Goal: Communication & Community: Answer question/provide support

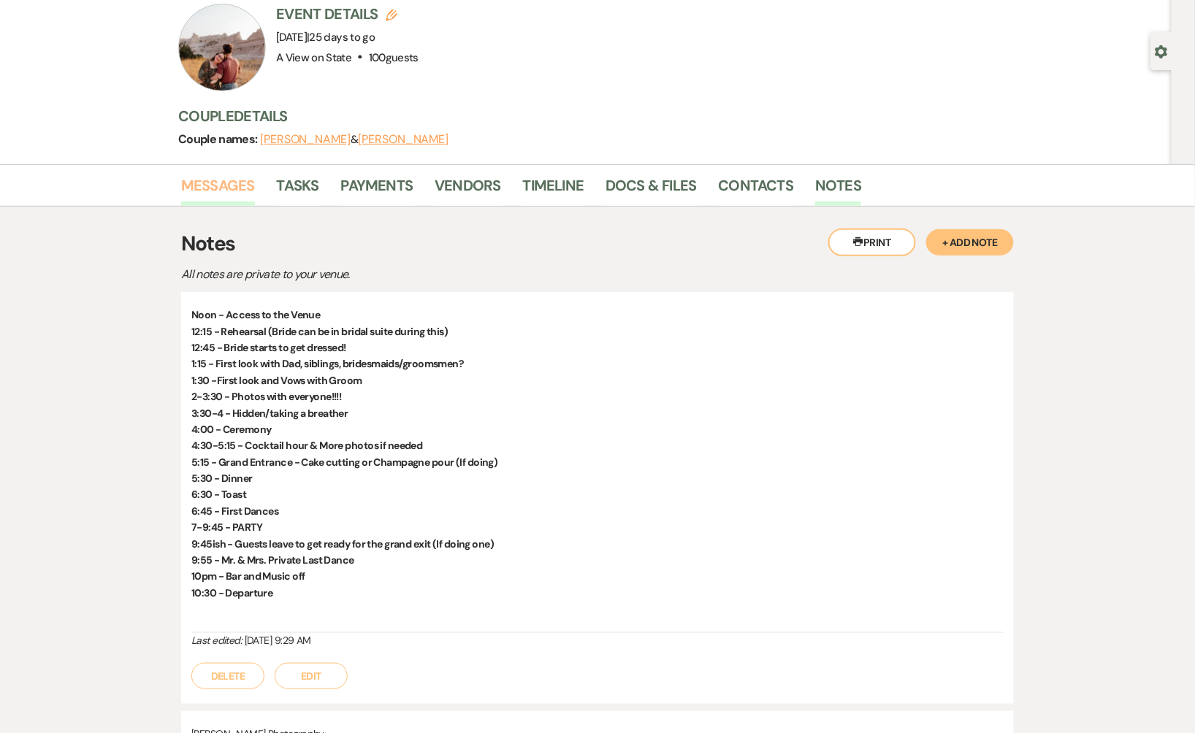
click at [218, 194] on link "Messages" at bounding box center [218, 190] width 74 height 32
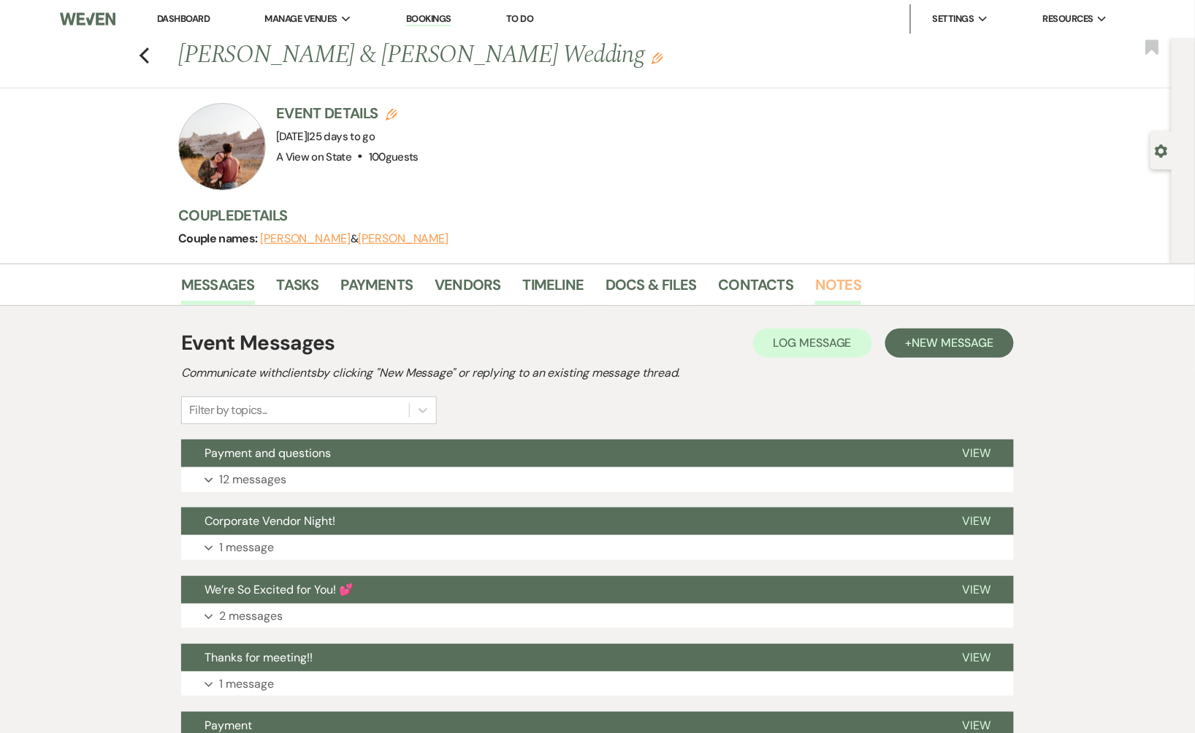
click at [825, 289] on link "Notes" at bounding box center [838, 289] width 46 height 32
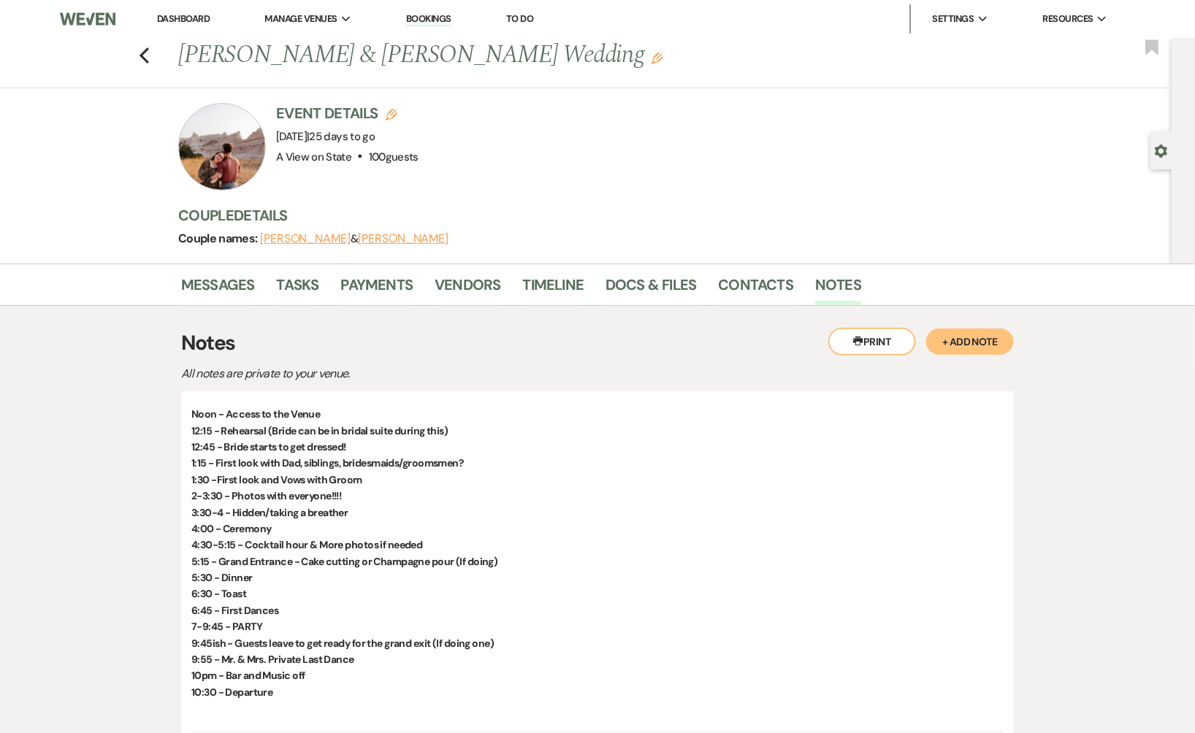
click at [172, 16] on link "Dashboard" at bounding box center [183, 18] width 53 height 12
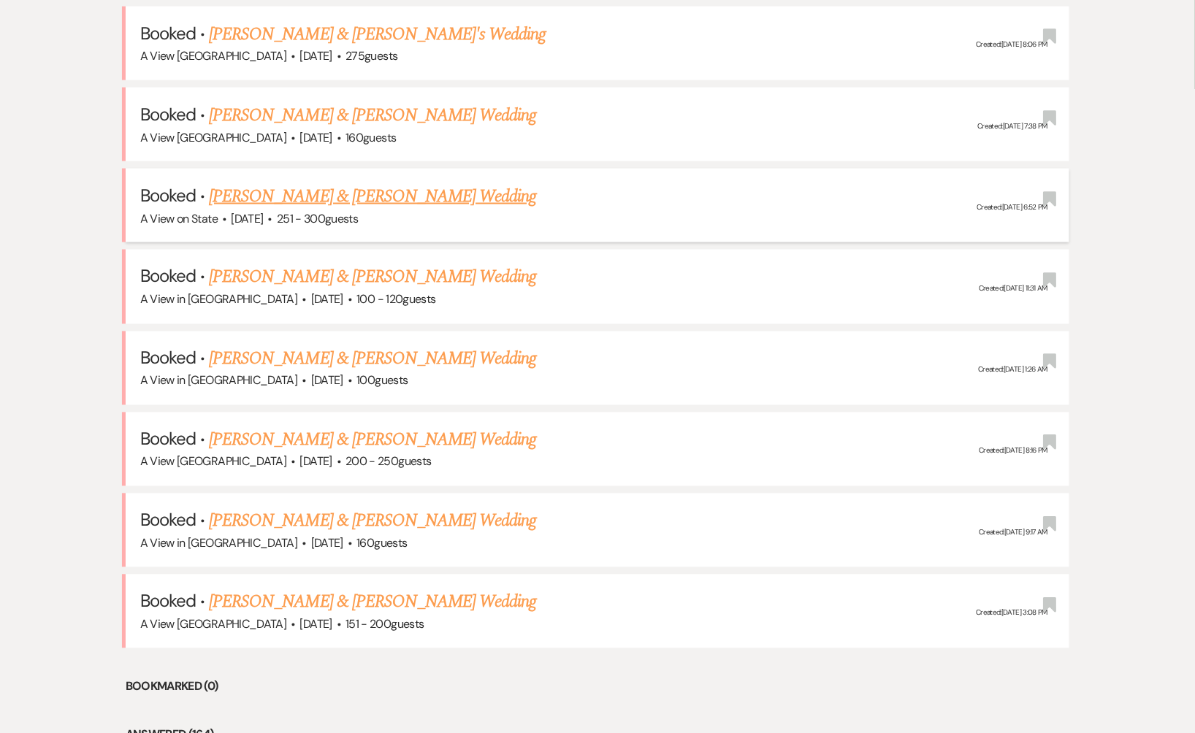
scroll to position [654, 0]
click at [338, 194] on link "[PERSON_NAME] & [PERSON_NAME] Wedding" at bounding box center [372, 196] width 327 height 26
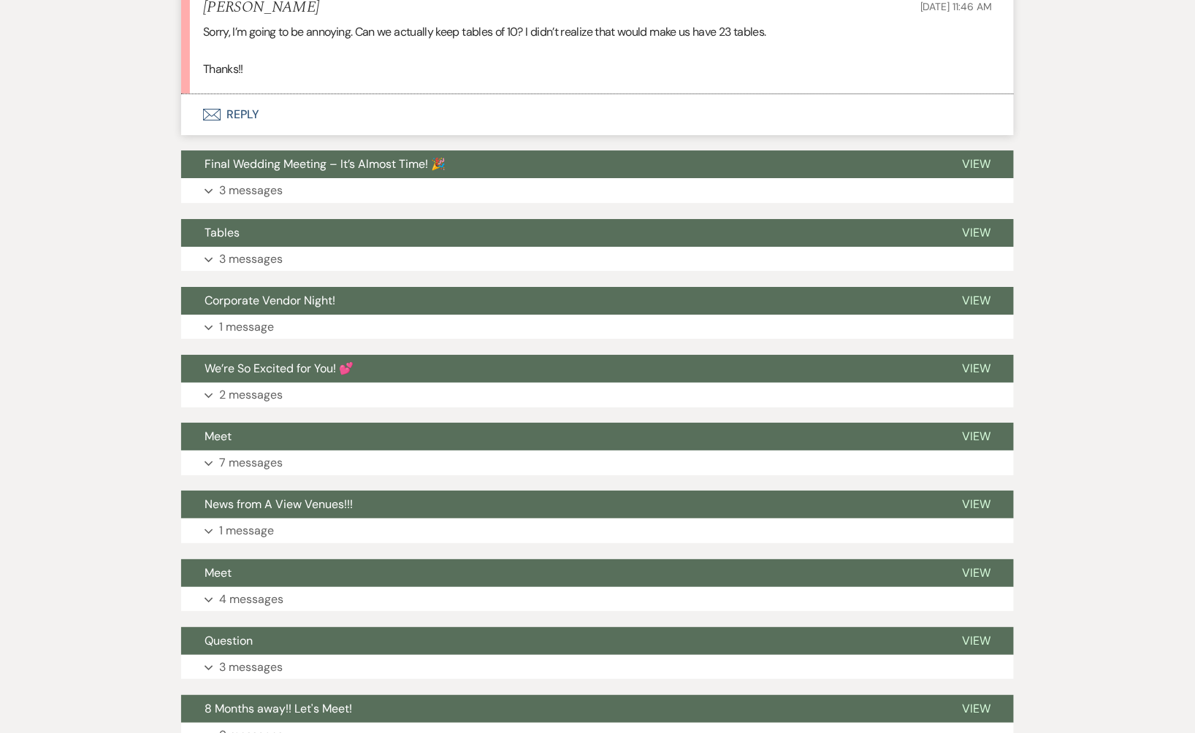
scroll to position [1519, 0]
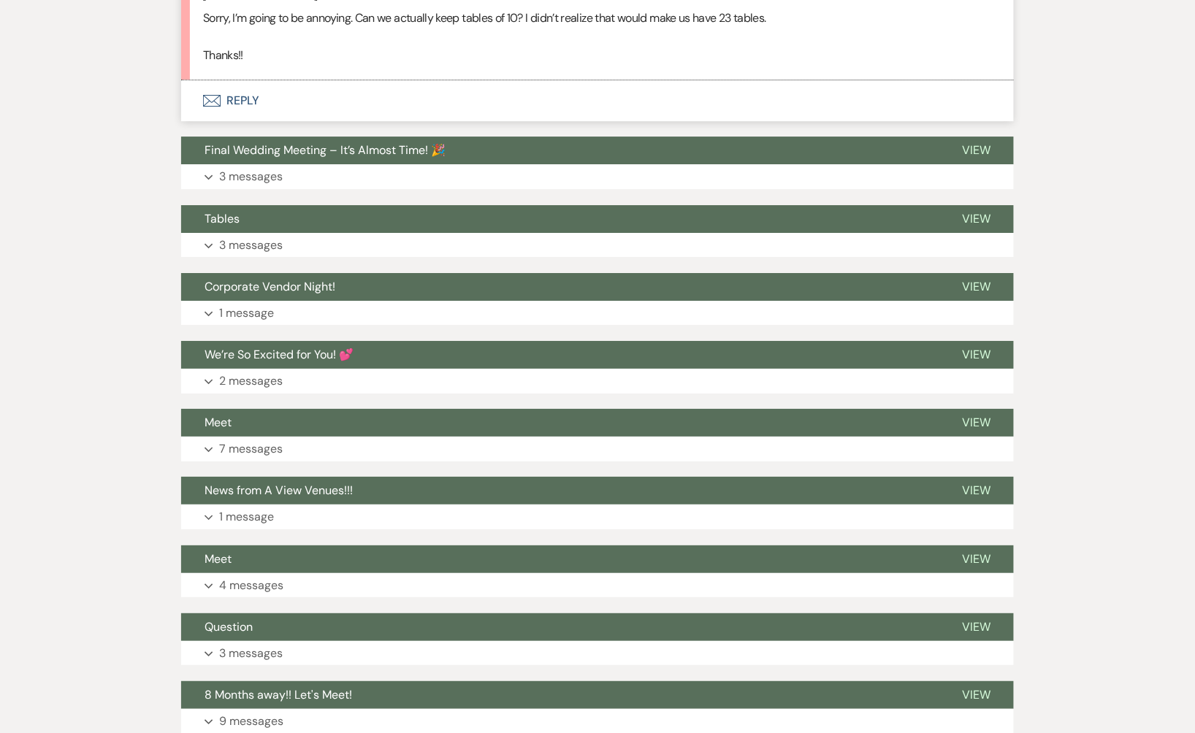
click at [352, 96] on button "Envelope Reply" at bounding box center [597, 100] width 833 height 41
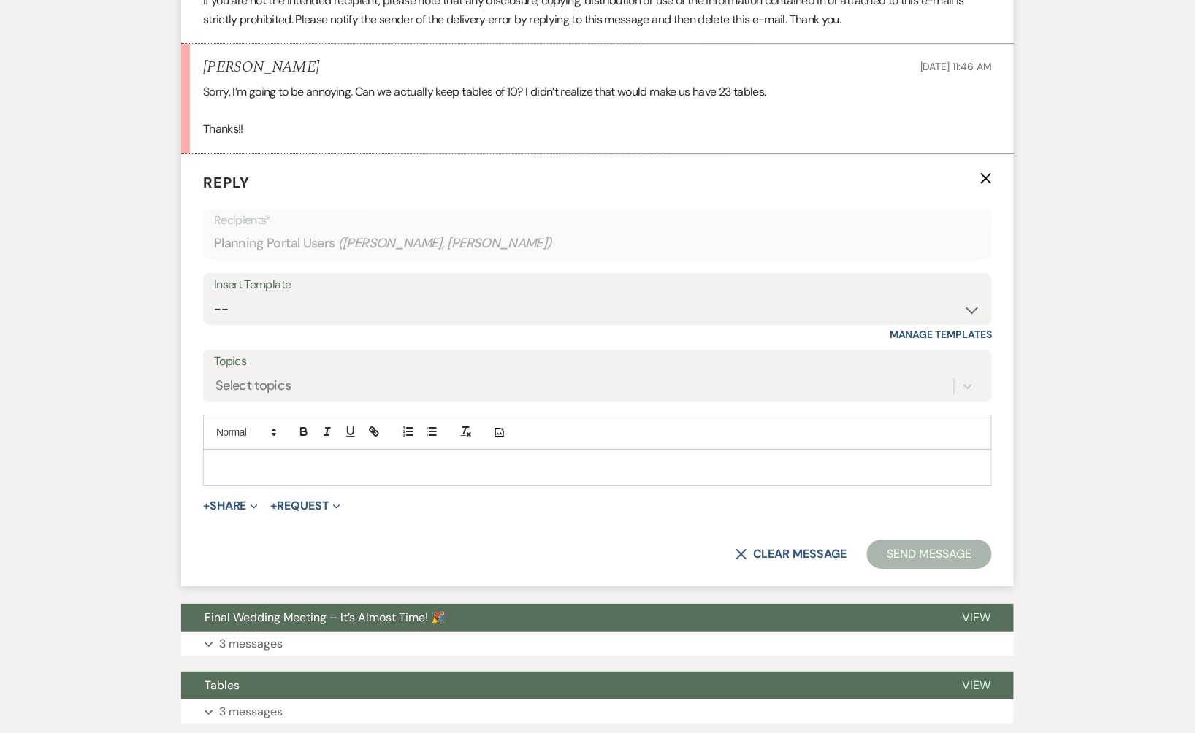
scroll to position [1445, 0]
click at [318, 301] on select "-- Tour Confirmation Contract (Pre-Booked Leads) Out of office Inquiry Email Al…" at bounding box center [597, 310] width 767 height 28
select select "3704"
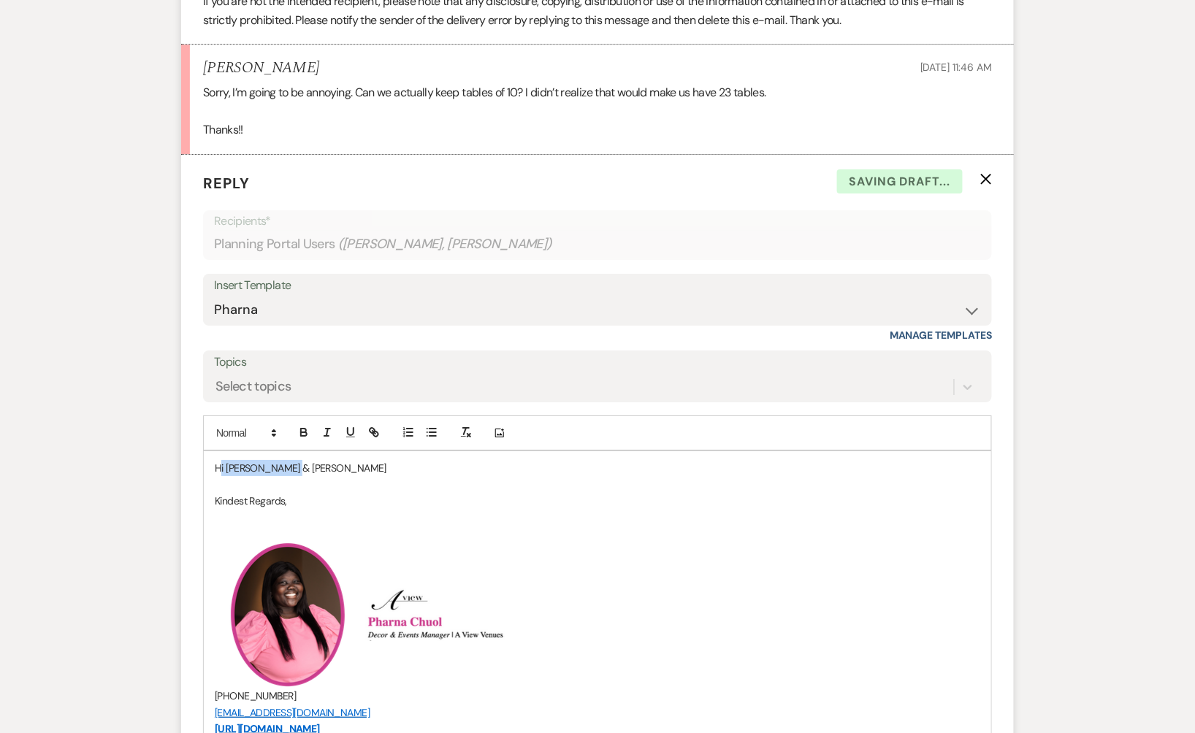
drag, startPoint x: 303, startPoint y: 470, endPoint x: 221, endPoint y: 462, distance: 82.9
click at [221, 462] on p "Hi [PERSON_NAME] & [PERSON_NAME]" at bounding box center [597, 468] width 765 height 16
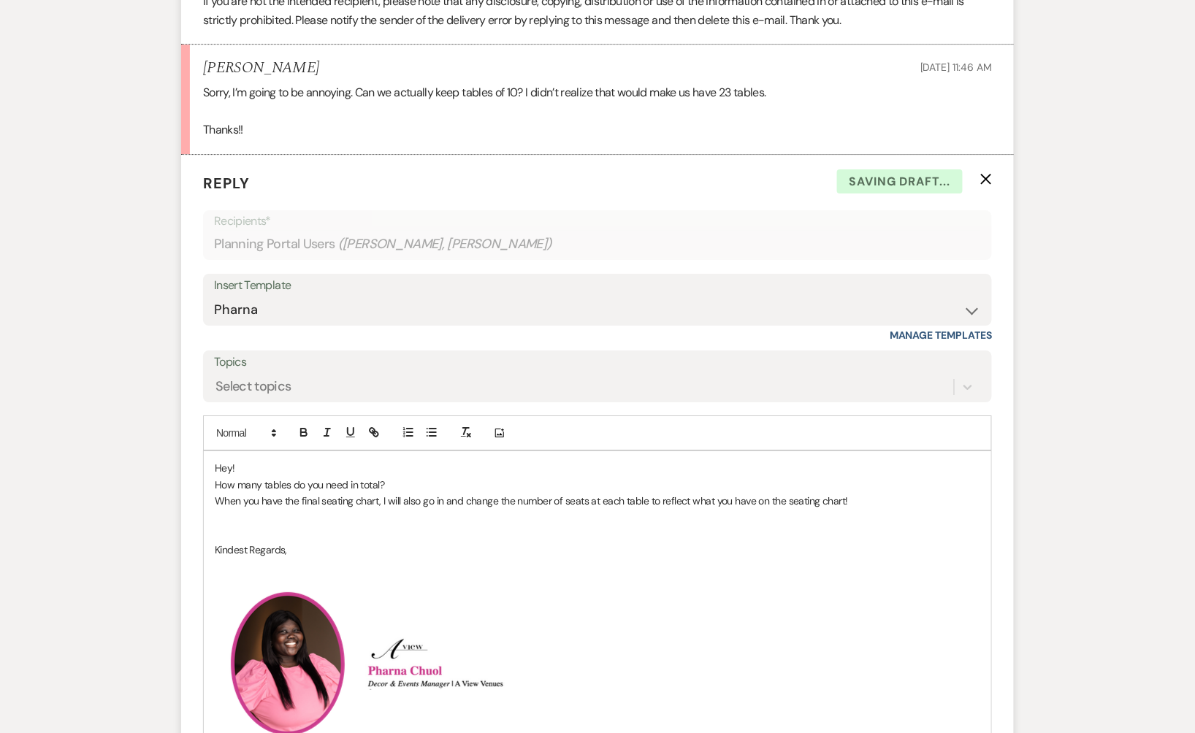
click at [860, 500] on p "When you have the final seating chart, I will also go in and change the number …" at bounding box center [597, 501] width 765 height 16
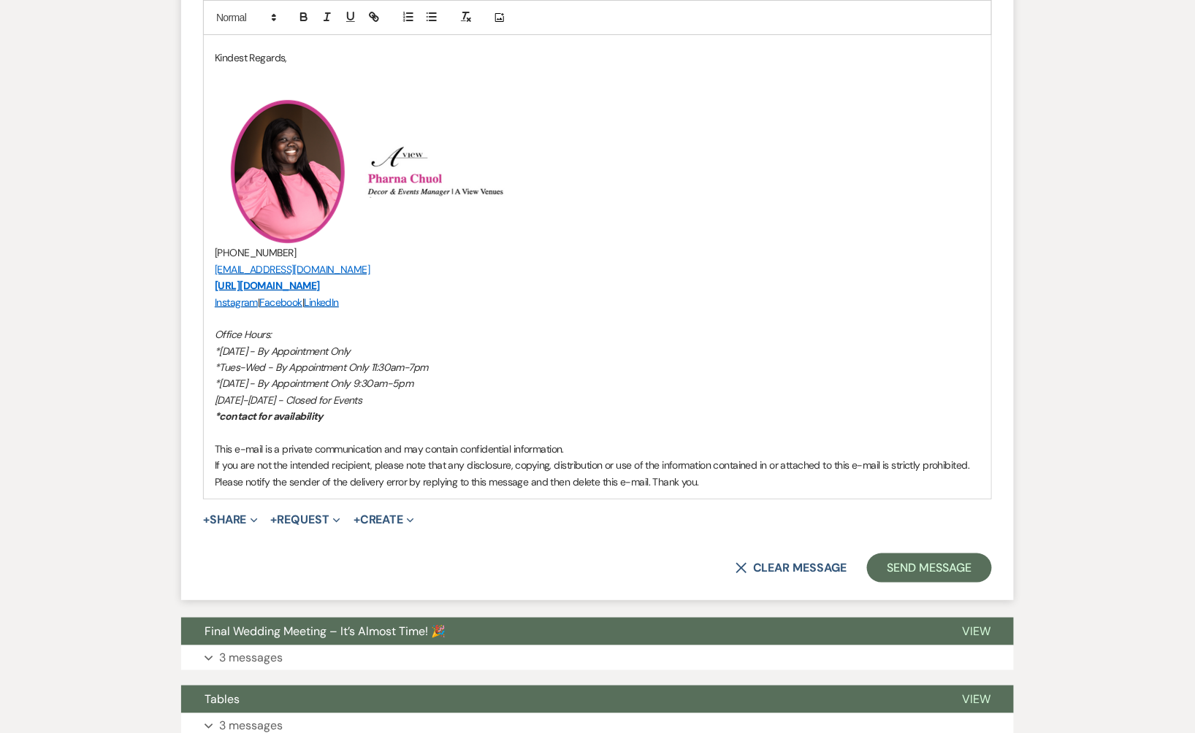
scroll to position [2089, 0]
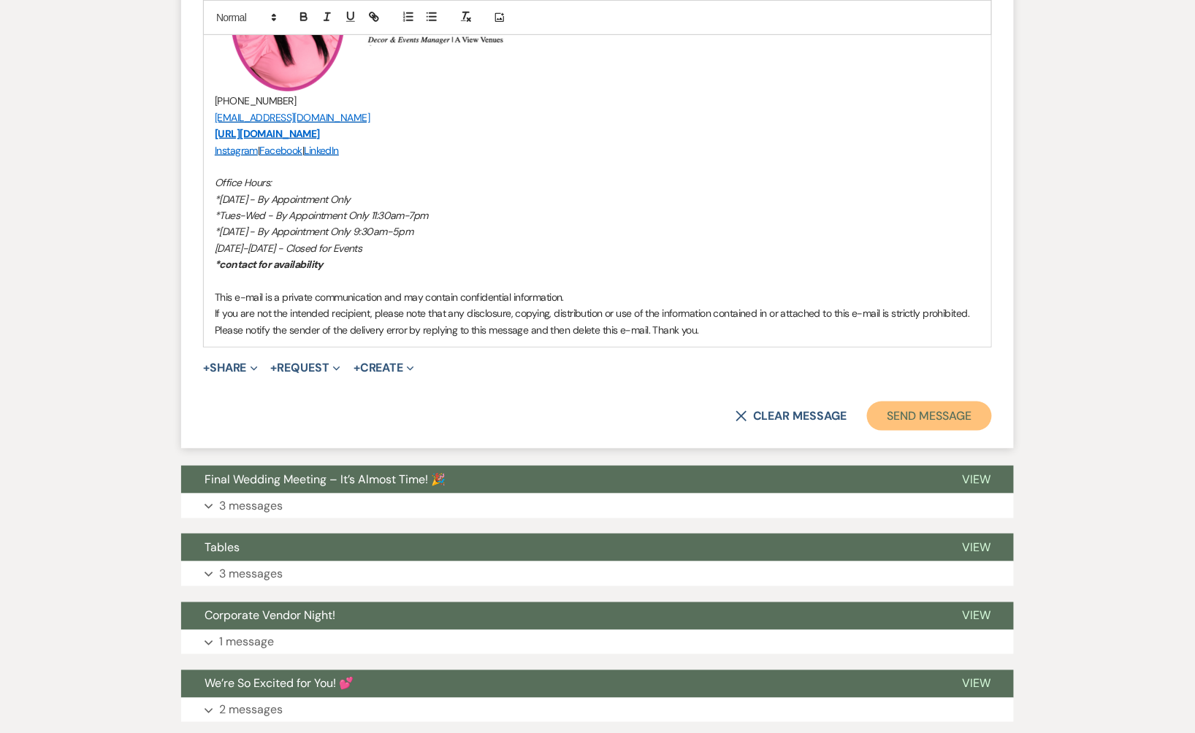
click at [933, 413] on button "Send Message" at bounding box center [929, 416] width 125 height 29
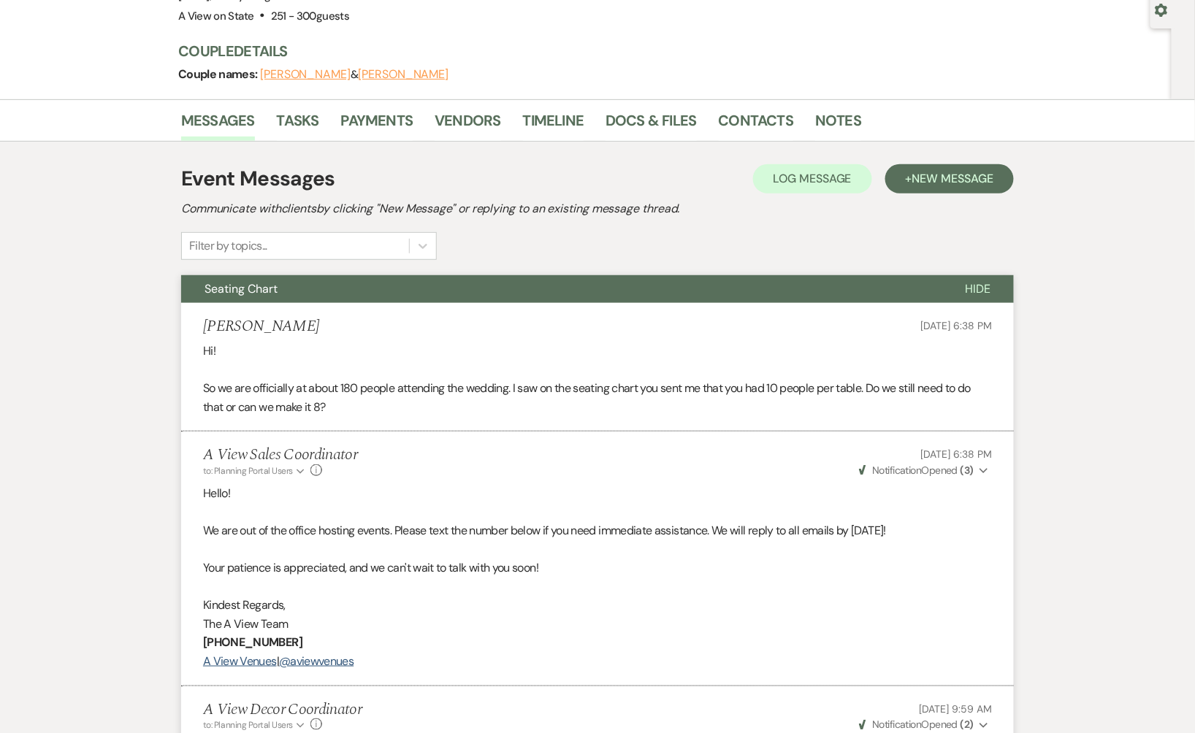
scroll to position [0, 0]
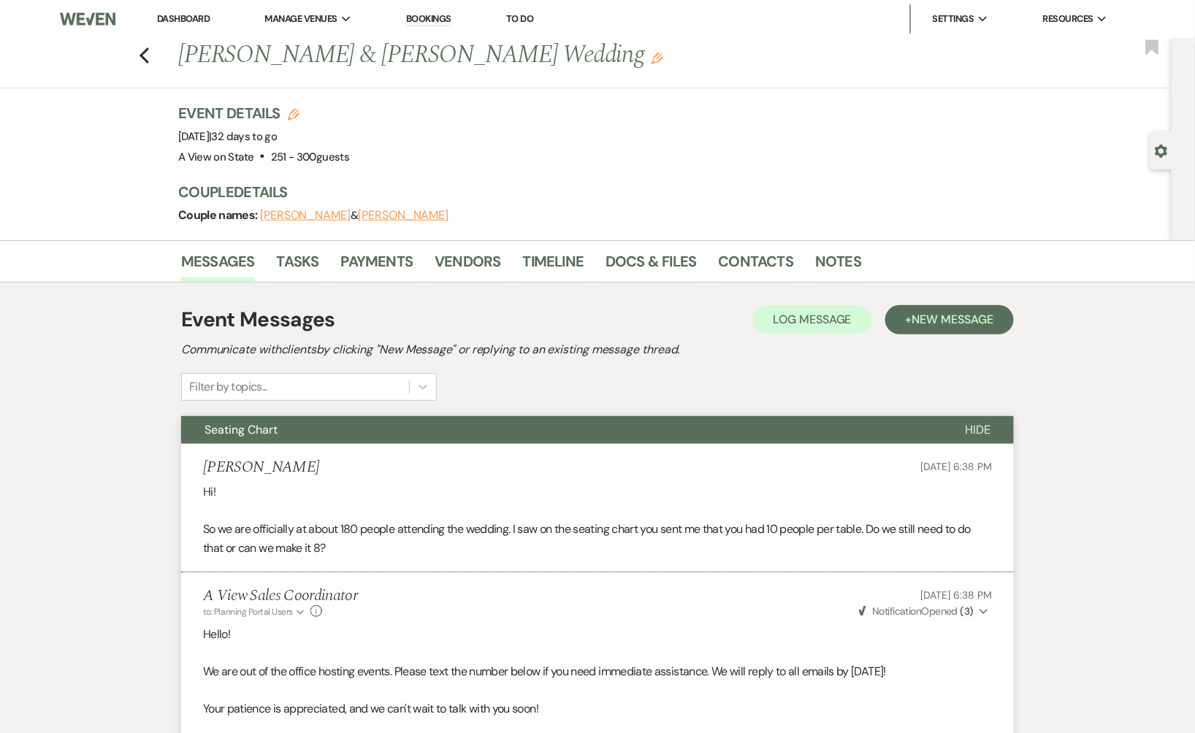
click at [170, 19] on link "Dashboard" at bounding box center [183, 18] width 53 height 12
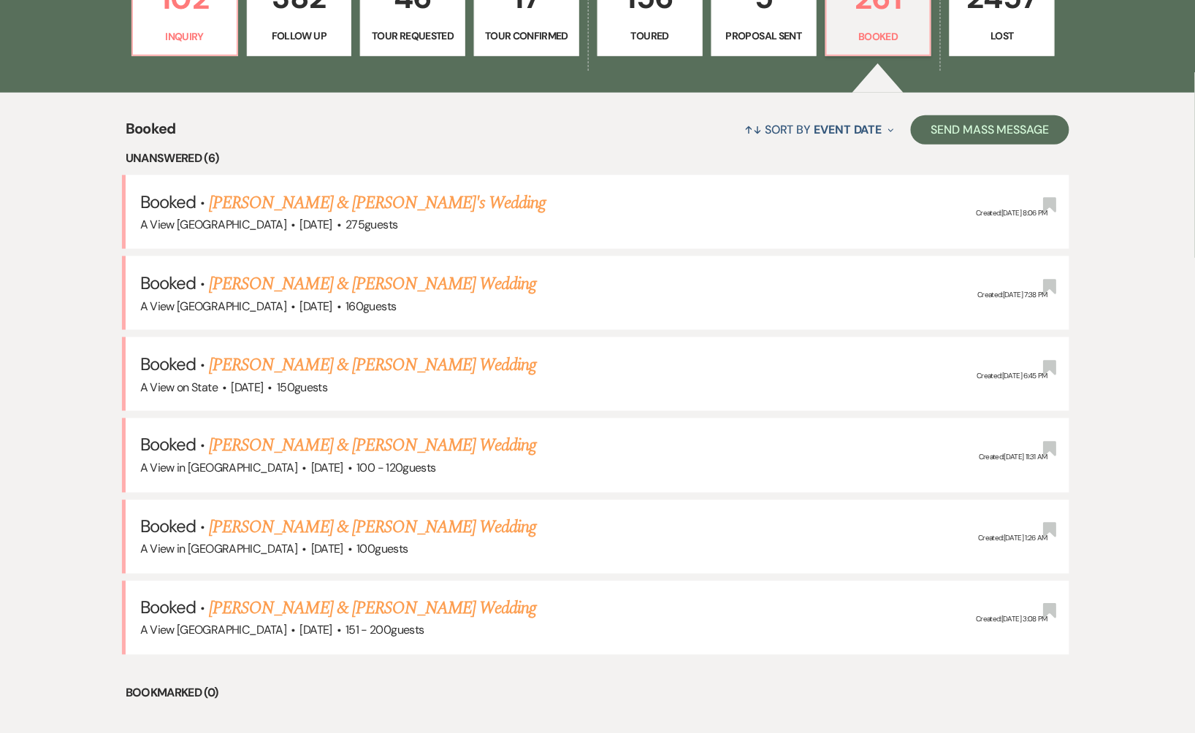
scroll to position [540, 0]
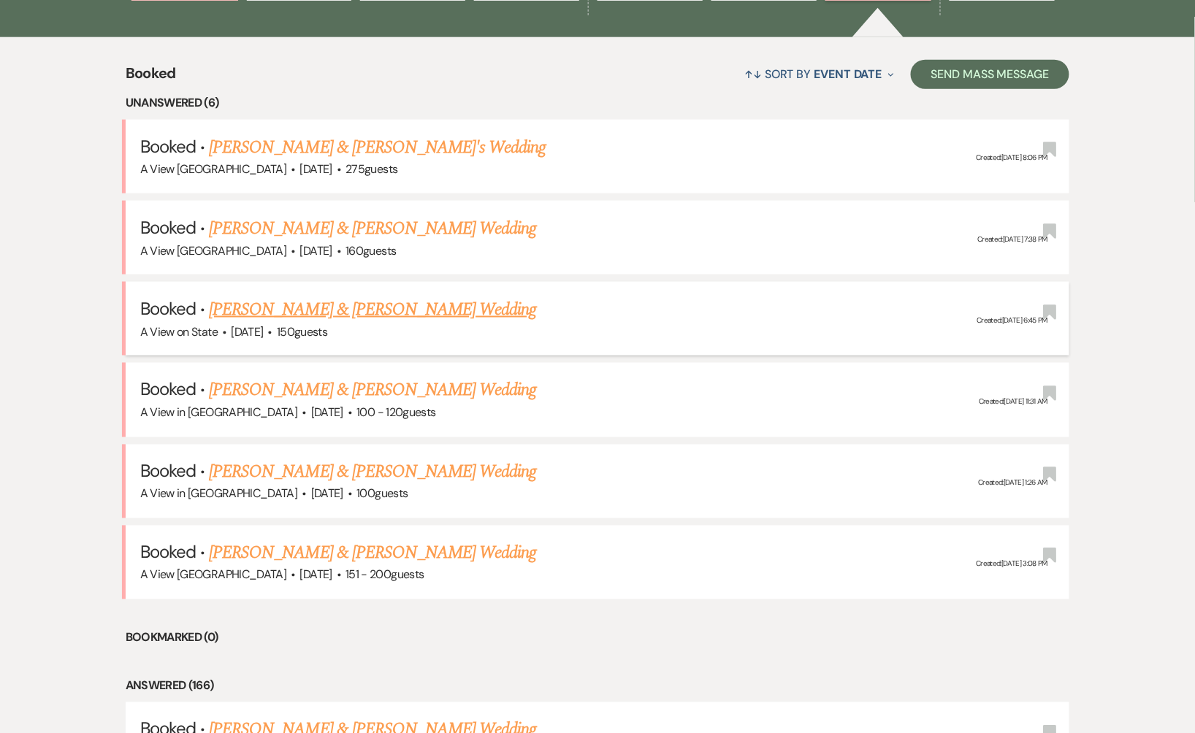
click at [474, 315] on link "[PERSON_NAME] & [PERSON_NAME] Wedding" at bounding box center [372, 310] width 327 height 26
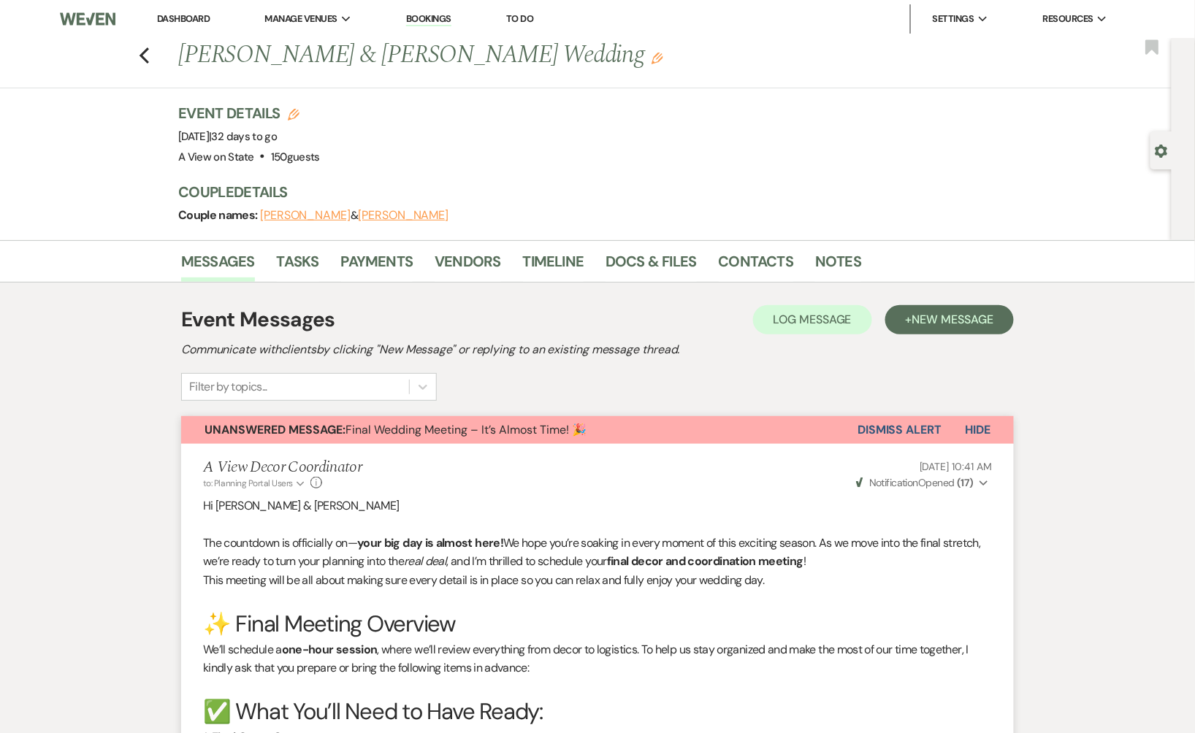
click at [169, 20] on link "Dashboard" at bounding box center [183, 18] width 53 height 12
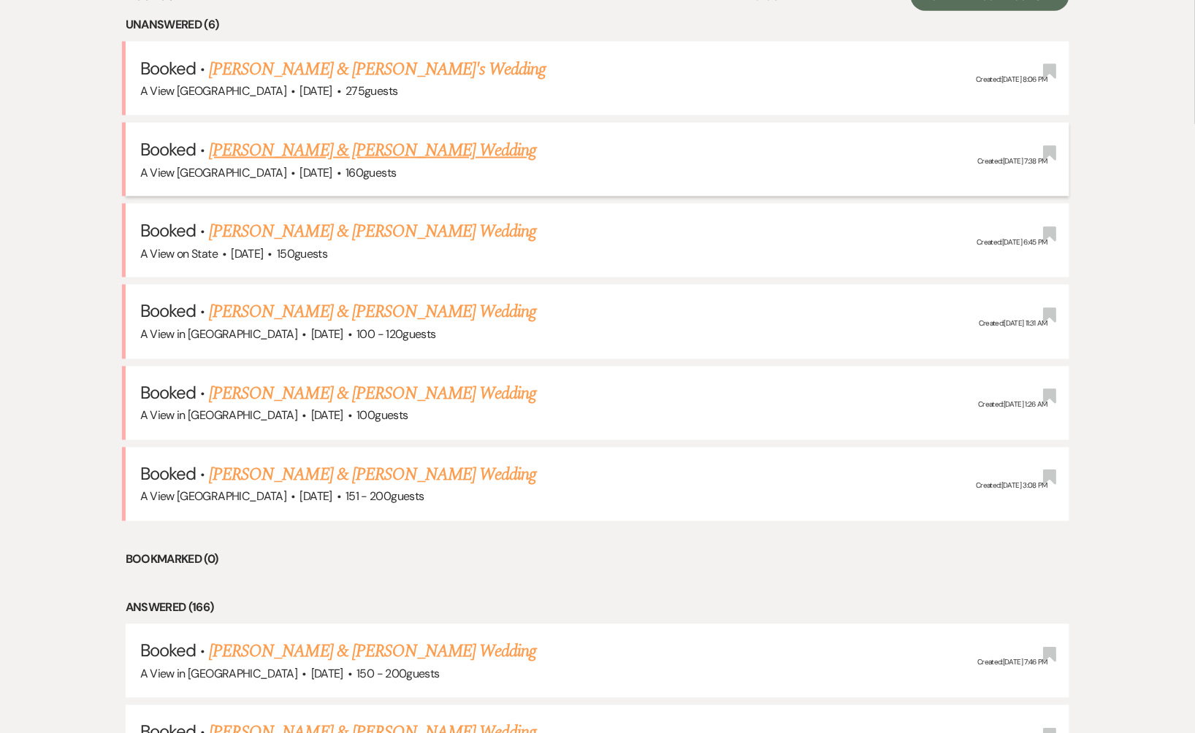
scroll to position [621, 0]
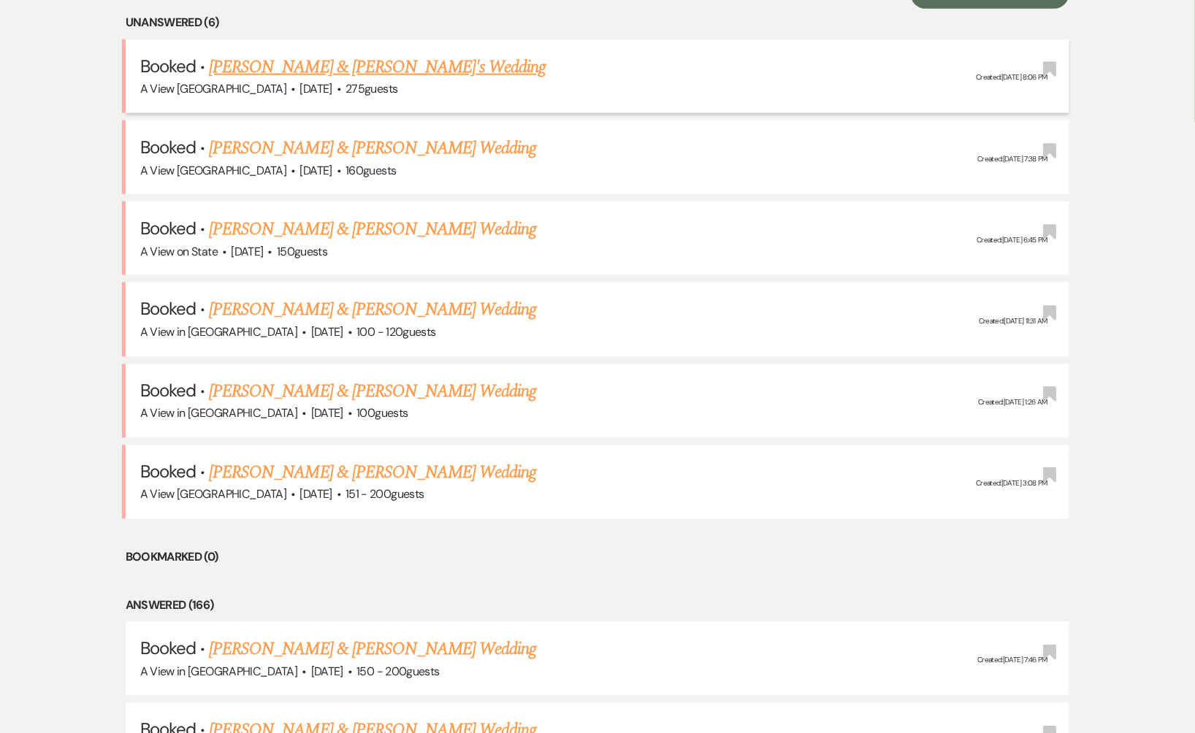
click at [378, 71] on link "[PERSON_NAME] & [PERSON_NAME]'s Wedding" at bounding box center [377, 67] width 337 height 26
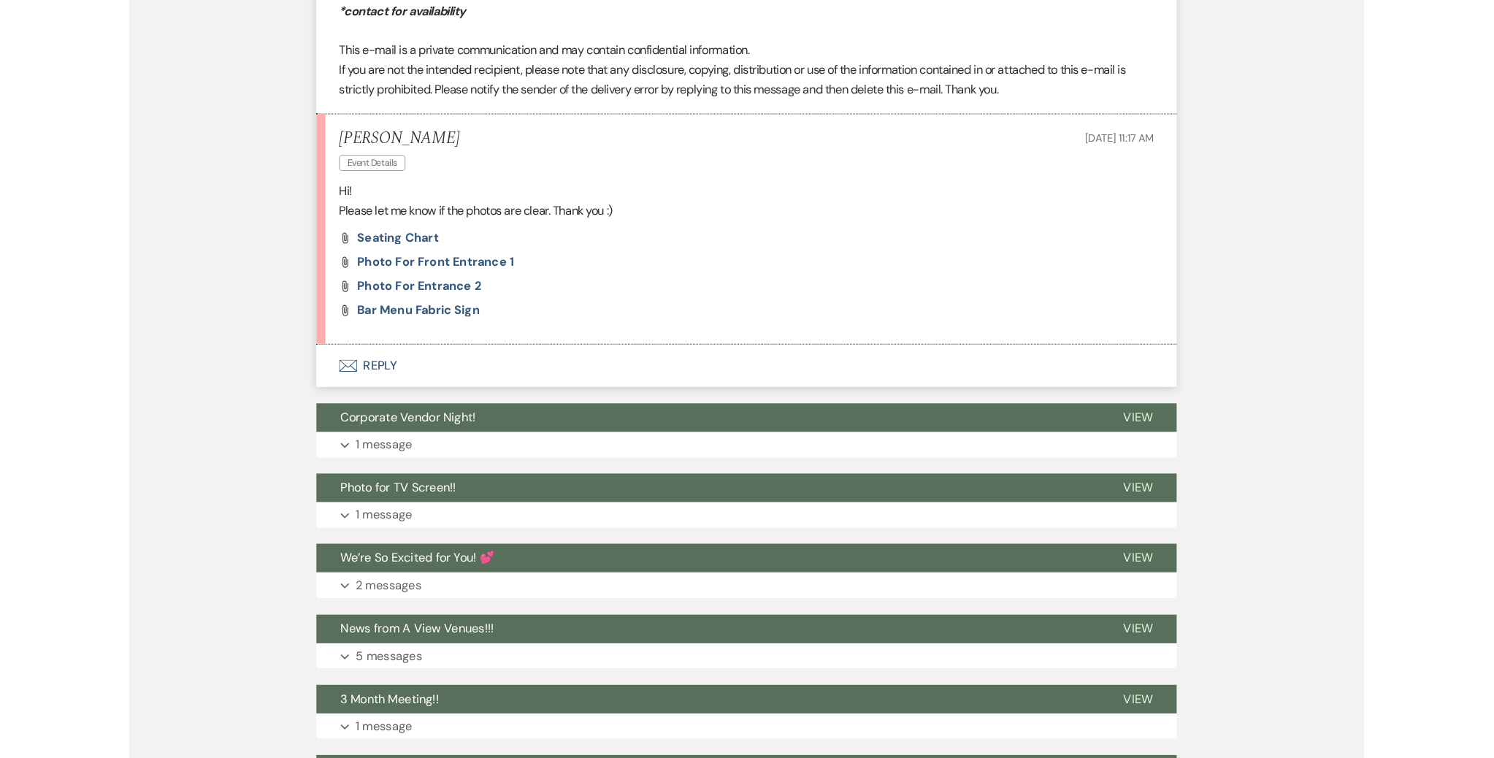
scroll to position [3482, 0]
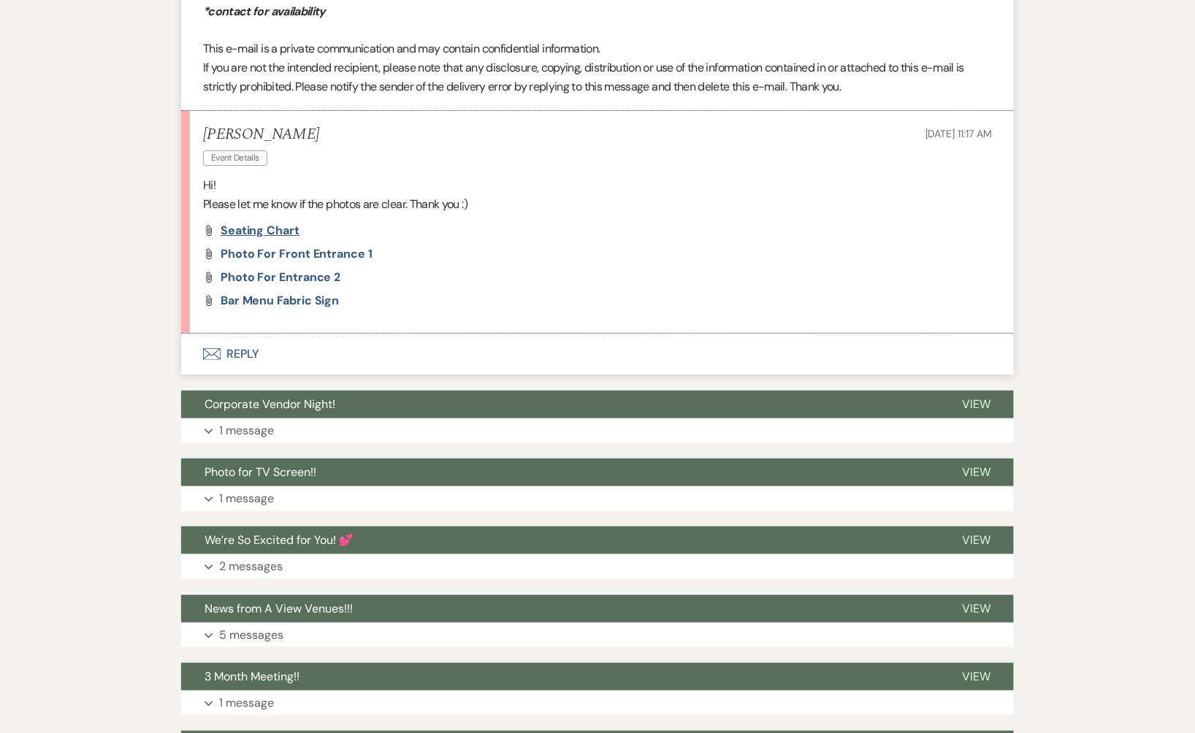
click at [254, 225] on span "Seating Chart" at bounding box center [260, 230] width 79 height 15
